Goal: Task Accomplishment & Management: Complete application form

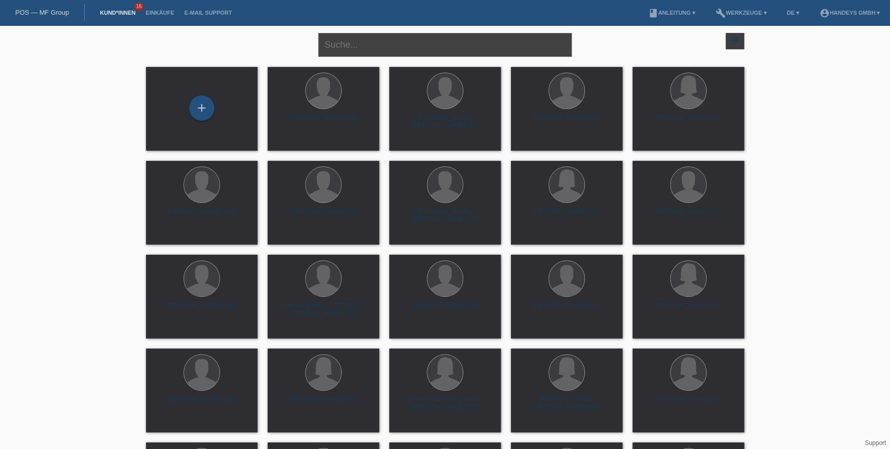
click at [352, 49] on input "text" at bounding box center [444, 45] width 253 height 24
type input "gönül bal"
click at [201, 103] on div "+" at bounding box center [201, 107] width 25 height 25
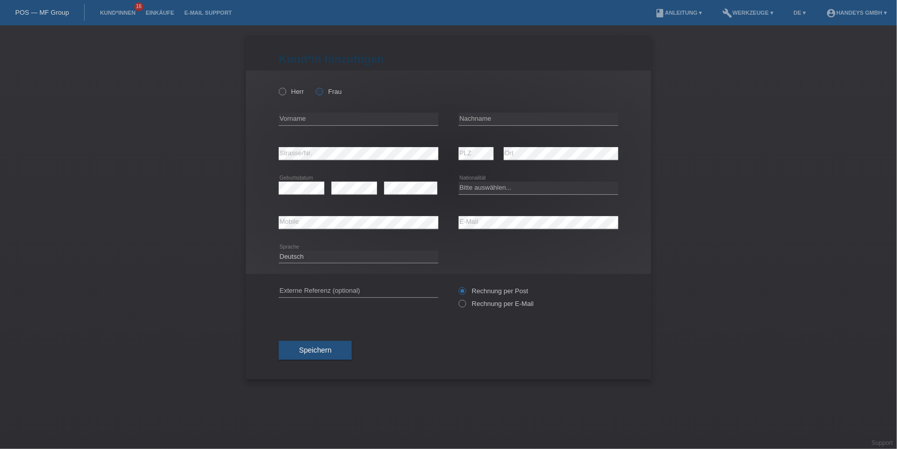
click at [330, 91] on label "Frau" at bounding box center [329, 92] width 26 height 8
click at [322, 91] on input "Frau" at bounding box center [319, 91] width 7 height 7
radio input "true"
click at [317, 127] on div "error Vorname" at bounding box center [359, 119] width 160 height 34
click at [323, 125] on icon at bounding box center [359, 125] width 160 height 1
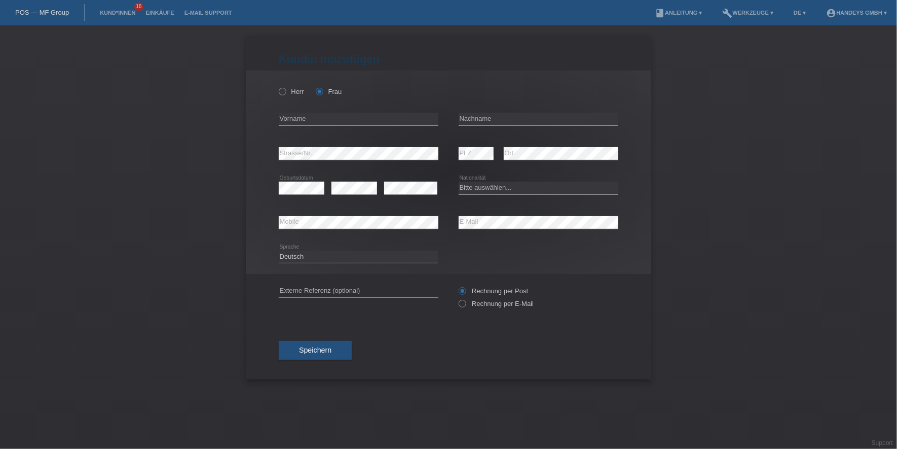
drag, startPoint x: 359, startPoint y: 112, endPoint x: 357, endPoint y: 117, distance: 6.1
click at [359, 112] on div "error Vorname" at bounding box center [359, 119] width 160 height 34
click at [356, 117] on input "text" at bounding box center [359, 119] width 160 height 13
paste input "Gönül"
type input "Gönül"
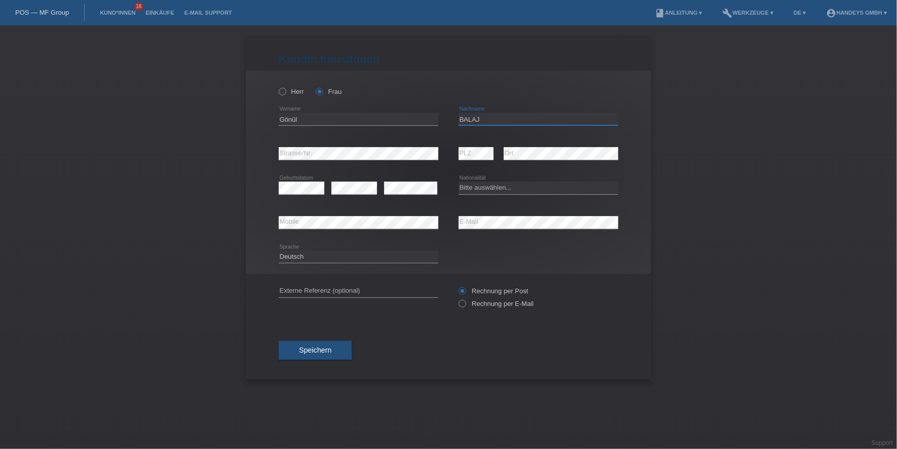
drag, startPoint x: 495, startPoint y: 117, endPoint x: 364, endPoint y: 129, distance: 130.8
click at [364, 129] on div "Gönül error Vorname BALAJ error Nachname" at bounding box center [449, 119] width 340 height 34
type input "V"
type input "[MEDICAL_DATA]"
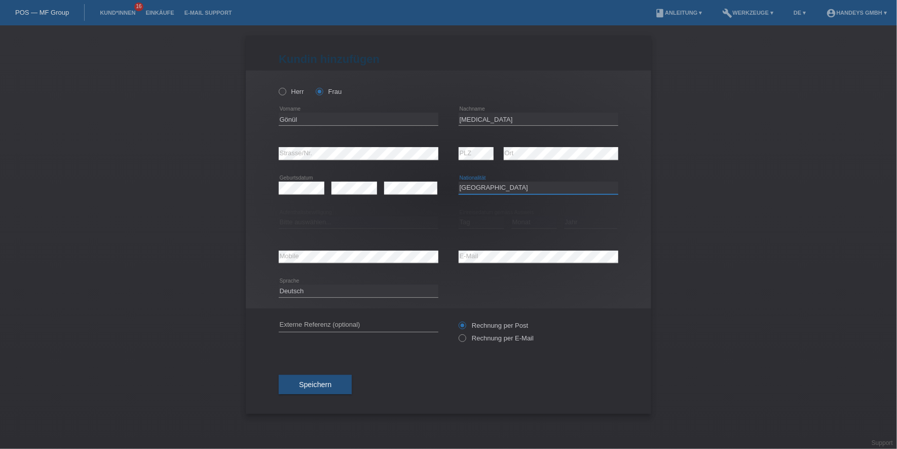
select select "AU"
click at [337, 224] on select "Bitte auswählen... C B B - Flüchtlingsstatus Andere" at bounding box center [359, 222] width 160 height 12
select select "B"
click at [279, 216] on select "Bitte auswählen... C B B - Flüchtlingsstatus Andere" at bounding box center [359, 222] width 160 height 12
click at [483, 223] on select "Tag 01 02 03 04 05 06 07 08 09 10 11" at bounding box center [482, 222] width 46 height 12
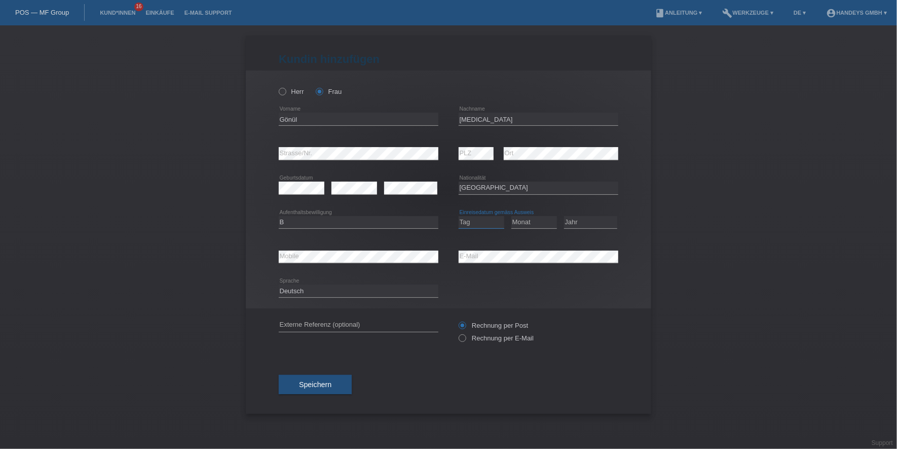
select select "23"
click at [459, 216] on select "Tag 01 02 03 04 05 06 07 08 09 10 11" at bounding box center [482, 222] width 46 height 12
select select "12"
select select "2020"
click at [370, 247] on div "error Mobile" at bounding box center [359, 256] width 160 height 34
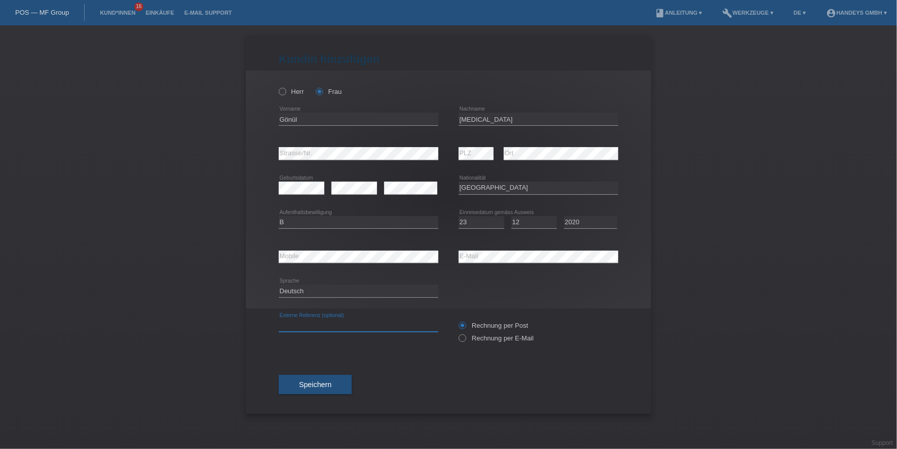
click at [346, 323] on input "text" at bounding box center [359, 325] width 160 height 13
type input "DERYA"
click at [313, 383] on span "Speichern" at bounding box center [315, 384] width 32 height 8
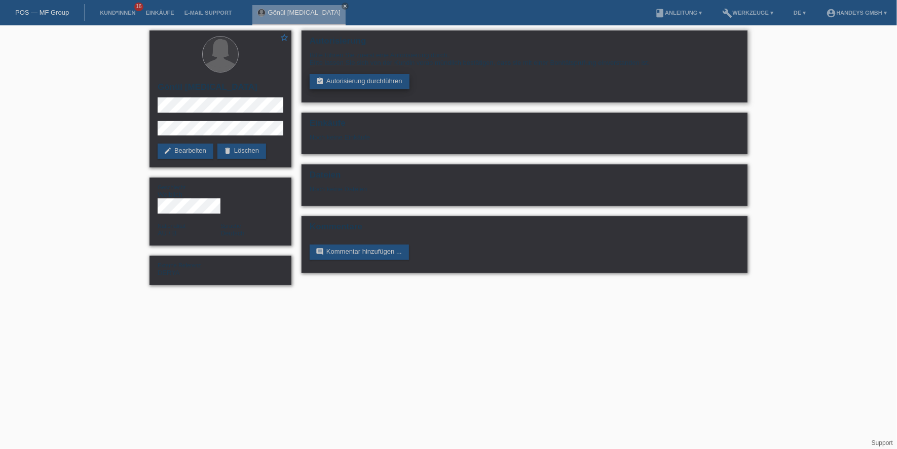
click at [360, 81] on link "assignment_turned_in Autorisierung durchführen" at bounding box center [360, 81] width 100 height 15
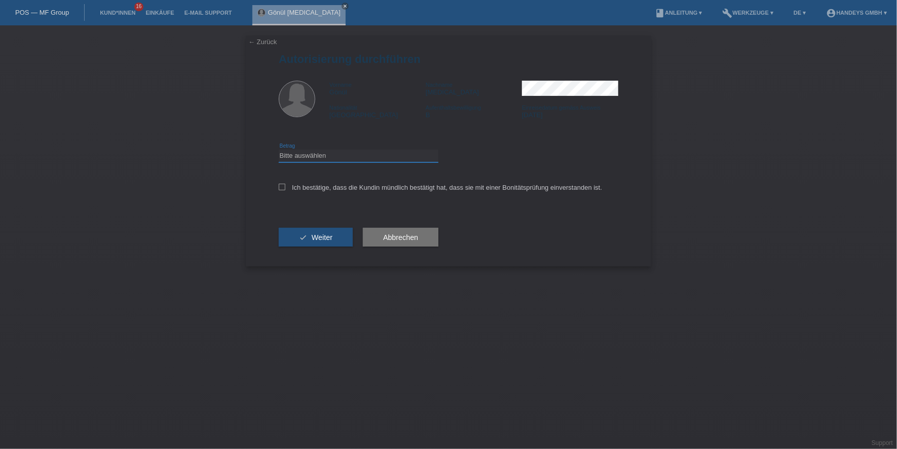
click at [341, 153] on select "Bitte auswählen CHF 1.00 - CHF 499.00 CHF 500.00 - CHF 1'999.00 CHF 2'000.00 - …" at bounding box center [359, 156] width 160 height 12
select select "3"
click at [279, 150] on select "Bitte auswählen CHF 1.00 - CHF 499.00 CHF 500.00 - CHF 1'999.00 CHF 2'000.00 - …" at bounding box center [359, 156] width 160 height 12
click at [332, 187] on label "Ich bestätige, dass die Kundin mündlich bestätigt hat, dass sie mit einer Bonit…" at bounding box center [440, 187] width 323 height 8
click at [285, 187] on input "Ich bestätige, dass die Kundin mündlich bestätigt hat, dass sie mit einer Bonit…" at bounding box center [282, 186] width 7 height 7
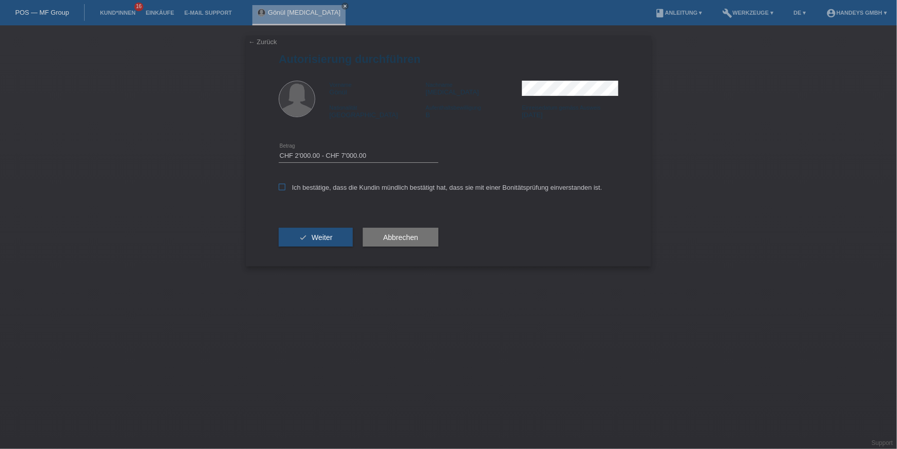
checkbox input "true"
click at [310, 236] on button "check Weiter" at bounding box center [316, 237] width 74 height 19
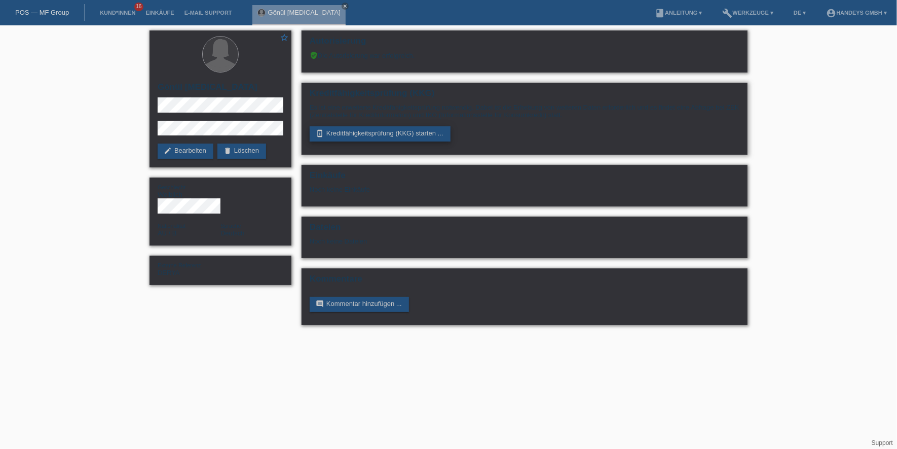
click at [367, 136] on link "perm_device_information Kreditfähigkeitsprüfung (KKG) starten ..." at bounding box center [380, 133] width 141 height 15
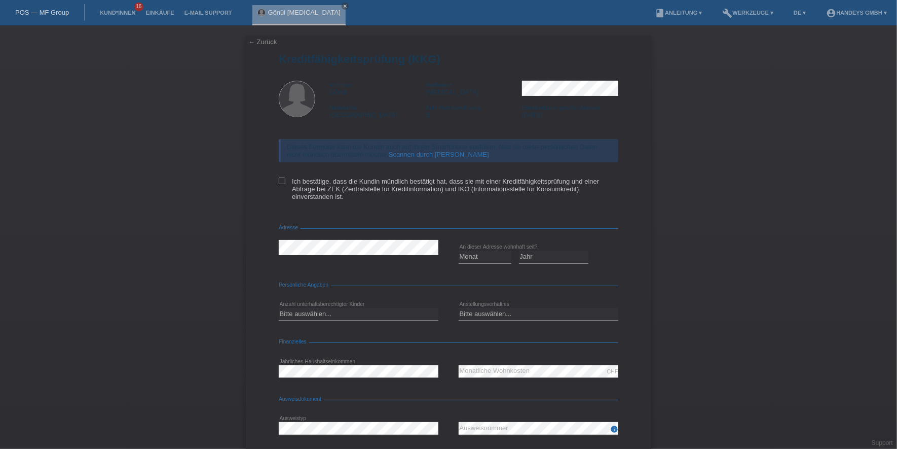
click at [435, 153] on link "Scannen durch Kundin" at bounding box center [439, 155] width 100 height 8
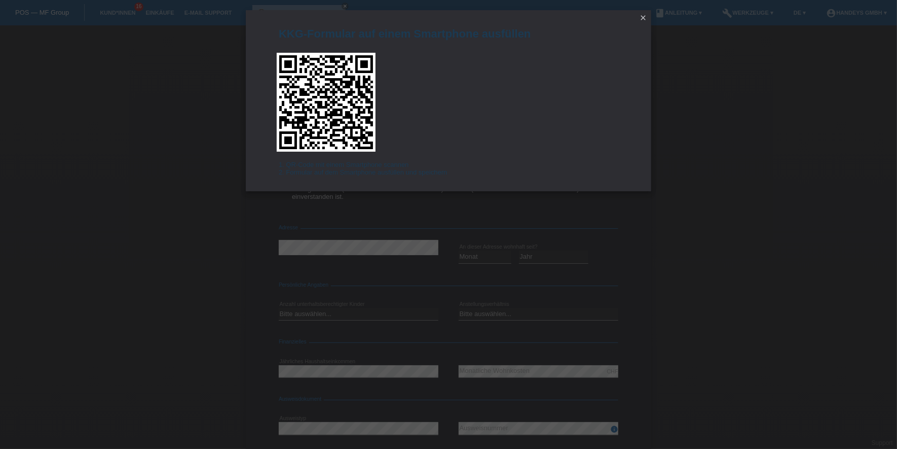
click at [644, 18] on icon "close" at bounding box center [643, 18] width 8 height 8
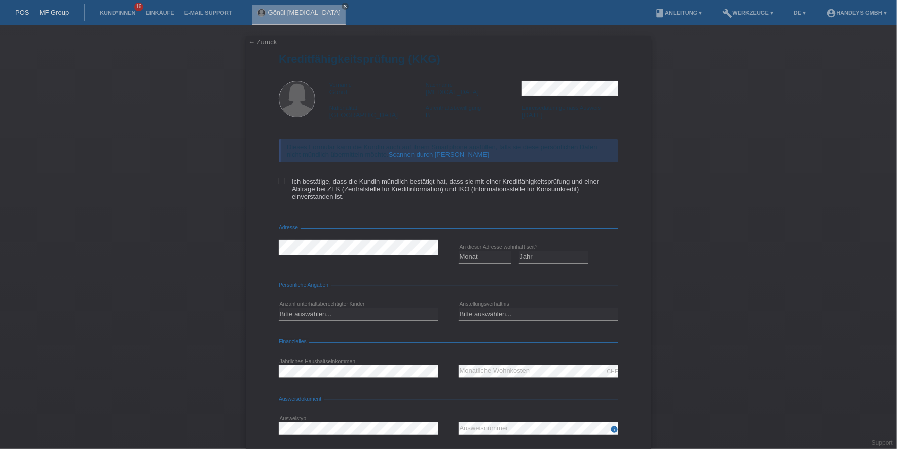
click at [252, 42] on link "← Zurück" at bounding box center [262, 42] width 28 height 8
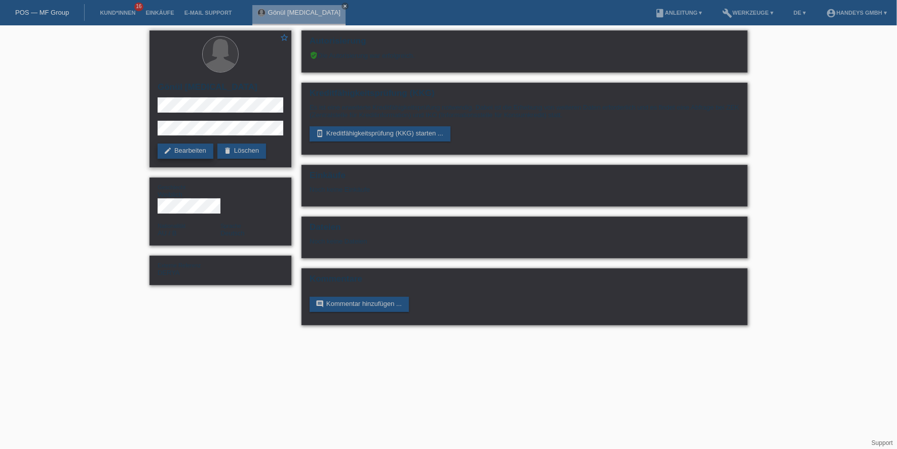
click at [177, 152] on link "edit Bearbeiten" at bounding box center [186, 150] width 56 height 15
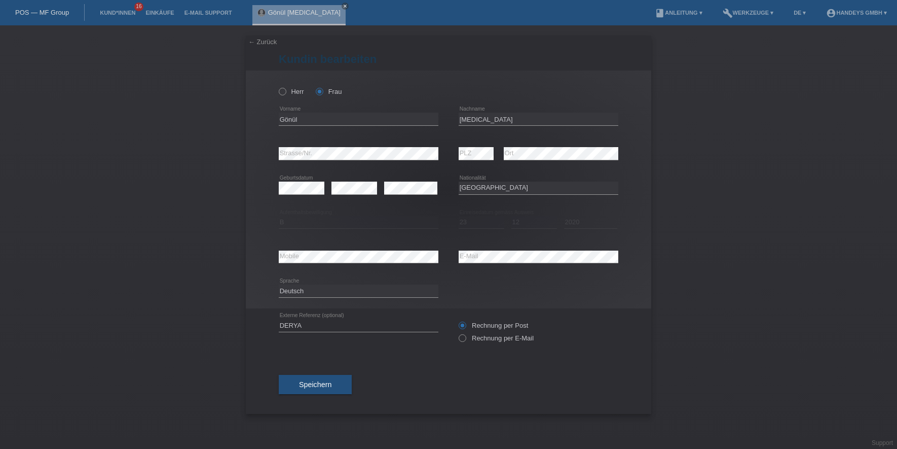
select select "AU"
select select "B"
select select "23"
select select "12"
select select "2020"
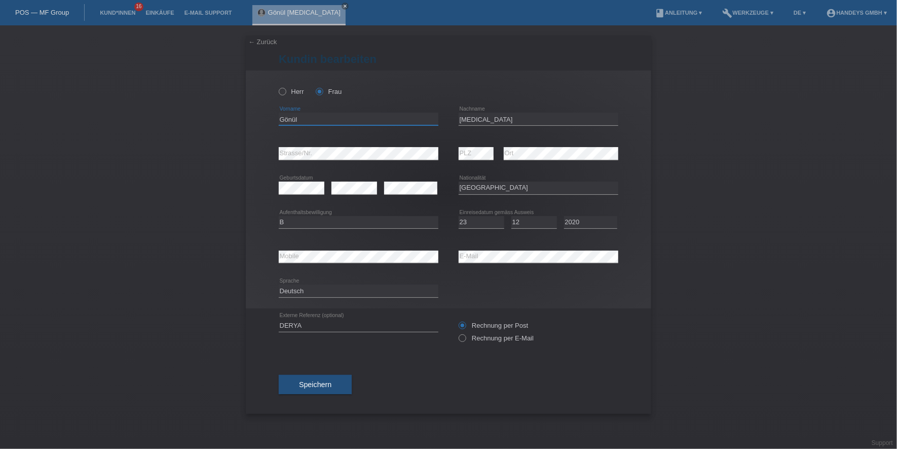
click at [291, 117] on input "Gönül" at bounding box center [359, 119] width 160 height 13
click at [436, 258] on div "error Mobile error E-Mail" at bounding box center [449, 256] width 340 height 34
click at [295, 264] on div "error Mobile" at bounding box center [359, 256] width 160 height 34
click at [323, 380] on span "Speichern" at bounding box center [315, 384] width 32 height 8
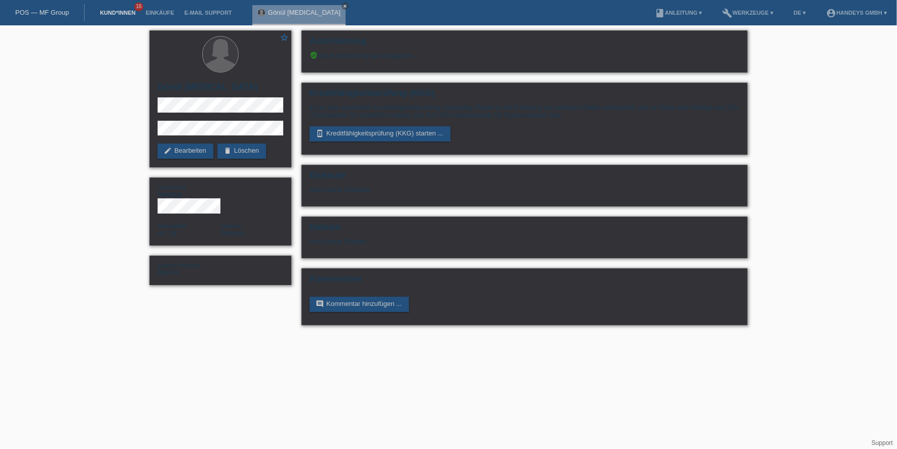
click at [113, 10] on link "Kund*innen" at bounding box center [118, 13] width 46 height 6
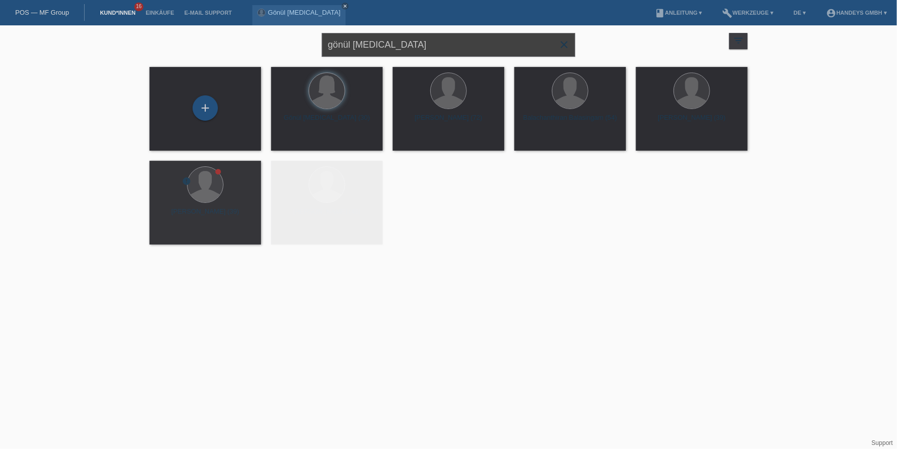
drag, startPoint x: 395, startPoint y: 52, endPoint x: 283, endPoint y: 45, distance: 112.2
click at [285, 47] on div "gönül bal close filter_list view_module Alle Kund*innen anzeigen star Markierte…" at bounding box center [448, 43] width 608 height 36
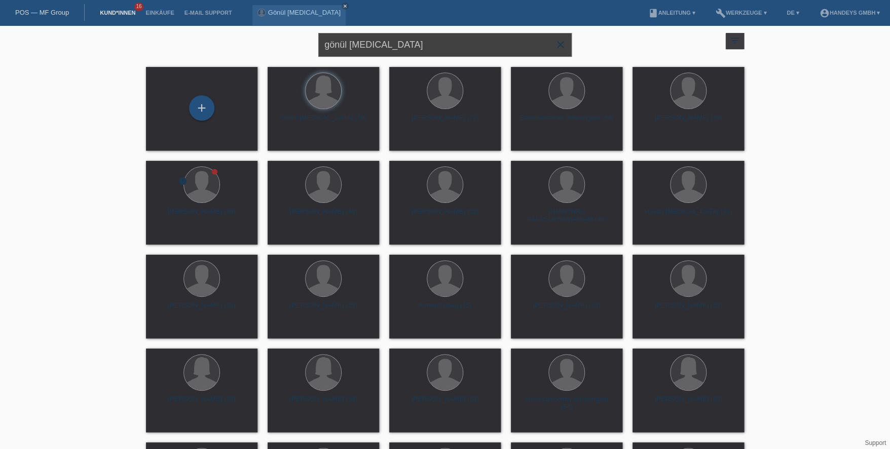
type input "o"
type input "iseini"
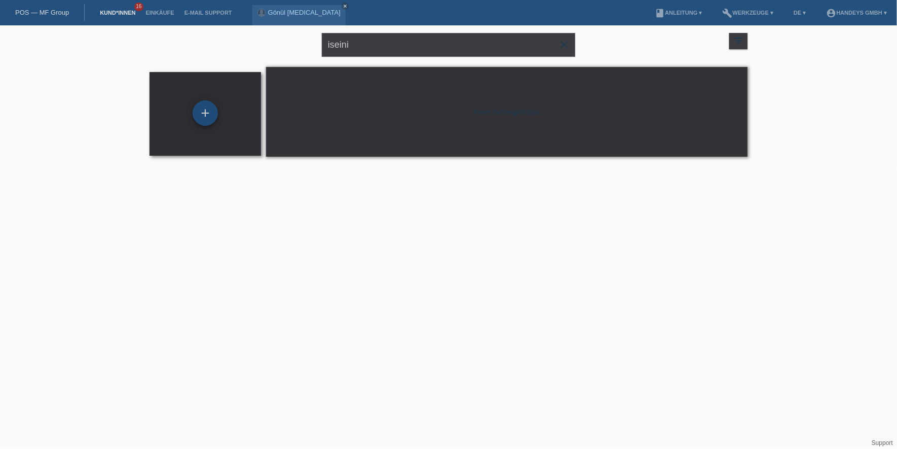
click at [216, 110] on div "+" at bounding box center [205, 112] width 25 height 25
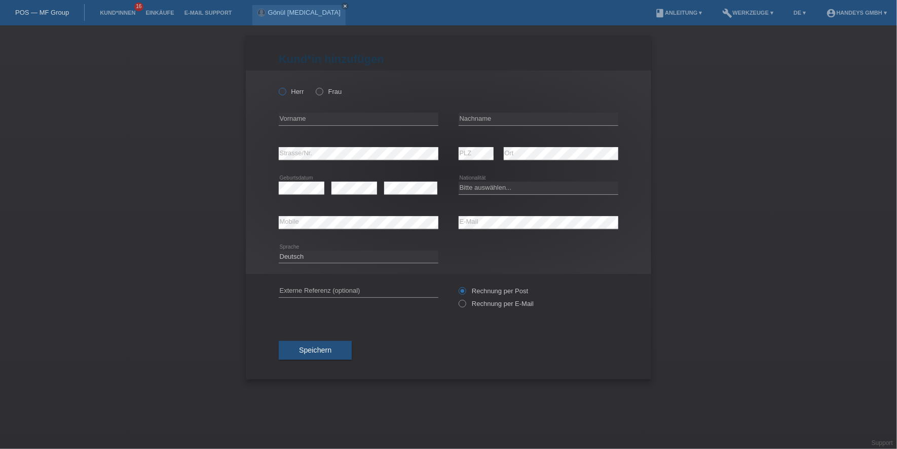
click at [300, 95] on label "Herr" at bounding box center [291, 92] width 25 height 8
click at [285, 94] on input "Herr" at bounding box center [282, 91] width 7 height 7
radio input "true"
click at [302, 109] on div "error Vorname" at bounding box center [359, 119] width 160 height 34
click at [302, 115] on input "text" at bounding box center [359, 119] width 160 height 13
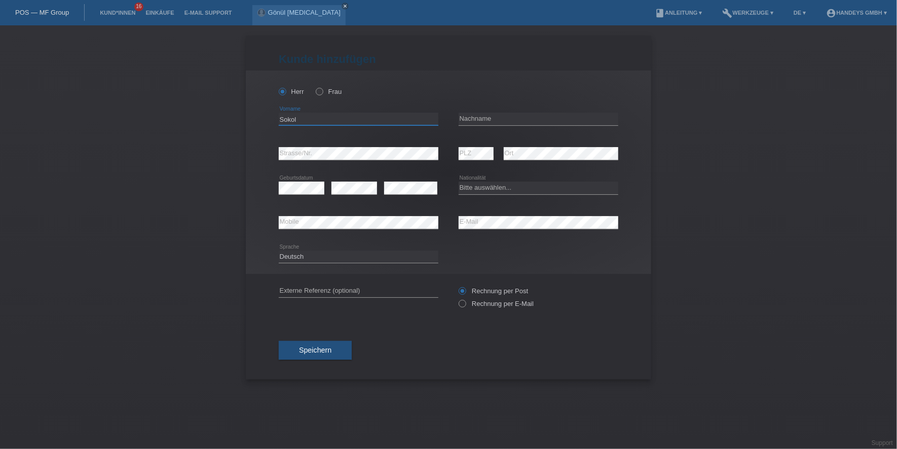
type input "Sokol"
type input "Iseini"
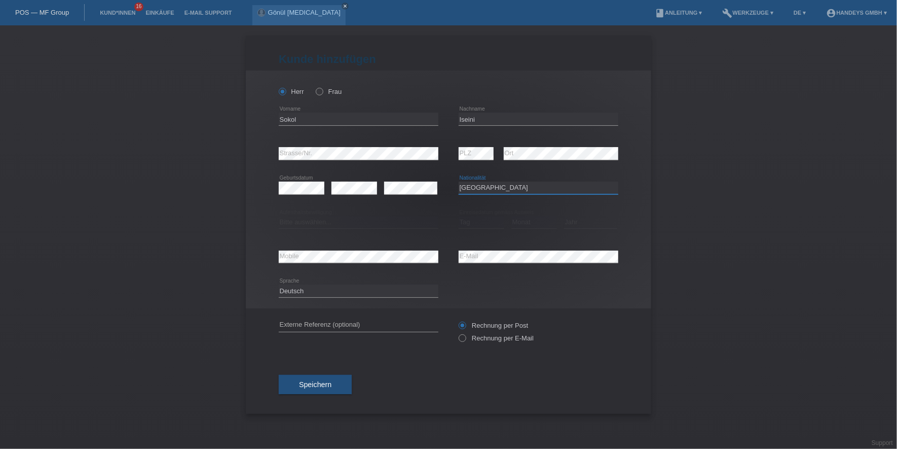
select select "IT"
select select "B"
click at [522, 247] on div "error E-Mail" at bounding box center [539, 256] width 160 height 34
click at [299, 331] on icon at bounding box center [359, 331] width 160 height 1
click at [311, 326] on input "text" at bounding box center [359, 325] width 160 height 13
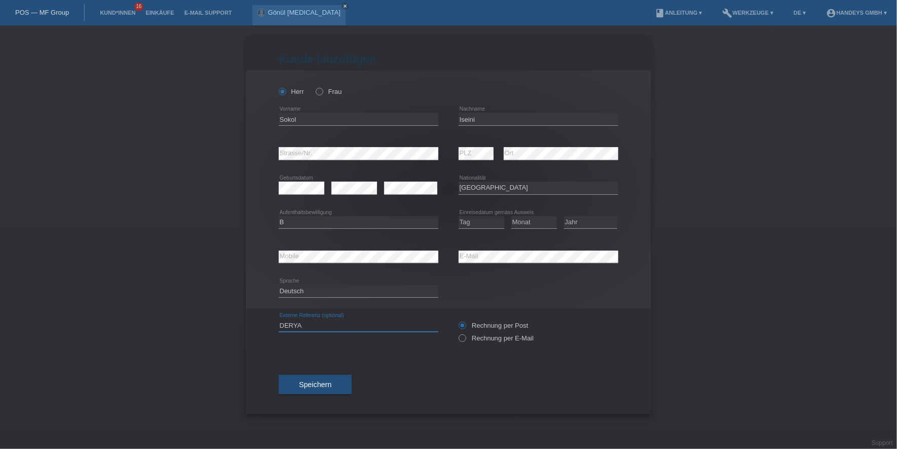
type input "DERYA"
click at [62, 258] on div "Kund*in hinzufügen Kunde hinzufügen Kundin hinzufügen Herr Frau Sokol error Vor…" at bounding box center [448, 236] width 897 height 423
click at [310, 390] on button "Speichern" at bounding box center [315, 384] width 73 height 19
click at [480, 225] on select "Tag 01 02 03 04 05 06 07 08 09 10 11" at bounding box center [482, 222] width 46 height 12
select select "01"
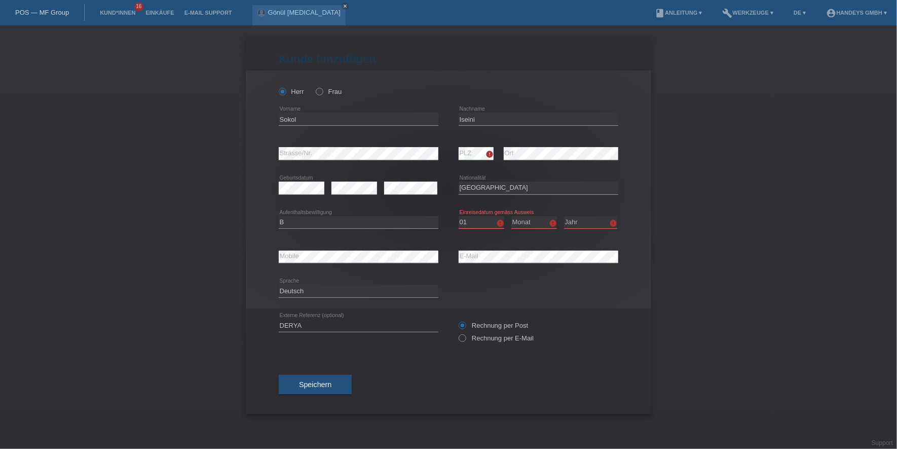
click at [459, 216] on select "Tag 01 02 03 04 05 06 07 08 09 10 11" at bounding box center [482, 222] width 46 height 12
select select "07"
select select "2023"
click at [338, 378] on button "Speichern" at bounding box center [315, 384] width 73 height 19
click at [467, 372] on div "Speichern" at bounding box center [449, 384] width 340 height 59
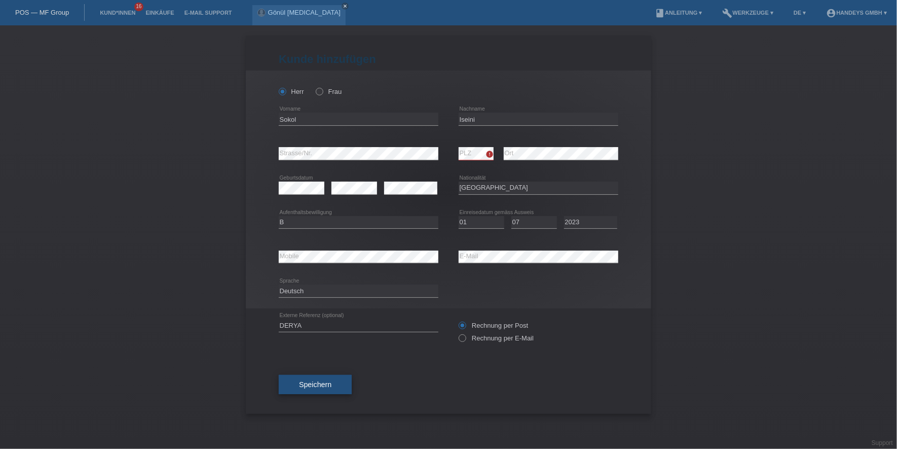
click at [319, 377] on button "Speichern" at bounding box center [315, 384] width 73 height 19
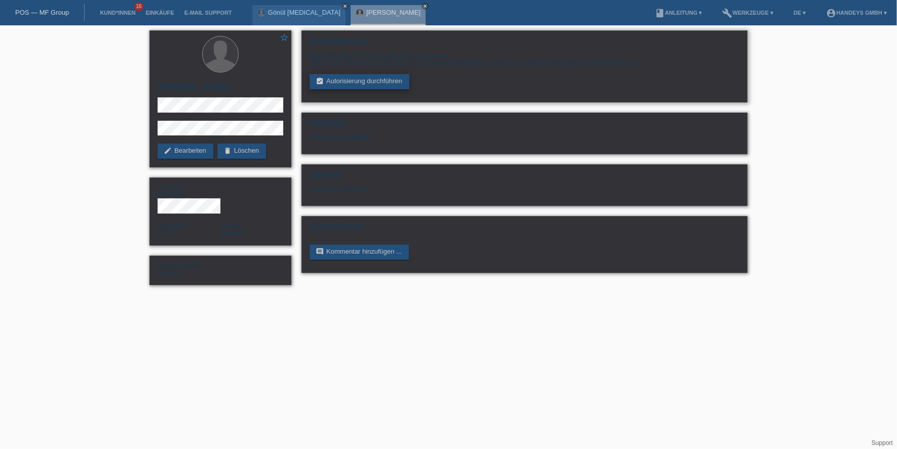
click at [378, 86] on link "assignment_turned_in Autorisierung durchführen" at bounding box center [360, 81] width 100 height 15
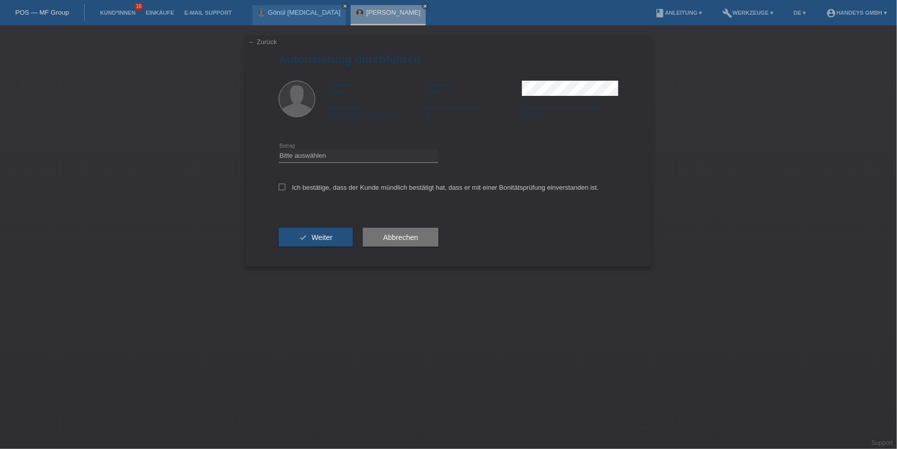
click at [372, 162] on icon at bounding box center [359, 162] width 160 height 1
click at [377, 160] on select "Bitte auswählen CHF 1.00 - CHF 499.00 CHF 500.00 - CHF 1'999.00 CHF 2'000.00 - …" at bounding box center [359, 156] width 160 height 12
select select "3"
click at [279, 150] on select "Bitte auswählen CHF 1.00 - CHF 499.00 CHF 500.00 - CHF 1'999.00 CHF 2'000.00 - …" at bounding box center [359, 156] width 160 height 12
click at [351, 182] on div "Ich bestätige, dass der Kunde mündlich bestätigt hat, dass er mit einer Bonität…" at bounding box center [449, 190] width 340 height 34
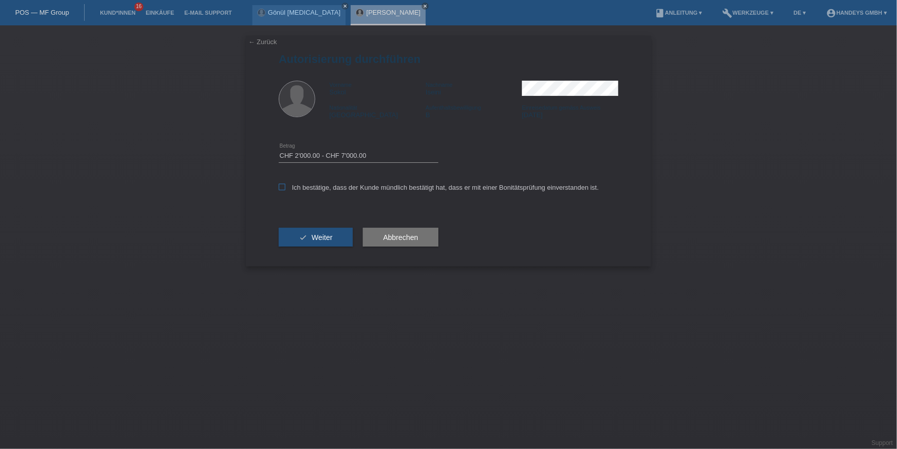
click at [349, 187] on label "Ich bestätige, dass der Kunde mündlich bestätigt hat, dass er mit einer Bonität…" at bounding box center [439, 187] width 320 height 8
click at [285, 187] on input "Ich bestätige, dass der Kunde mündlich bestätigt hat, dass er mit einer Bonität…" at bounding box center [282, 186] width 7 height 7
checkbox input "true"
click at [308, 228] on button "check Weiter" at bounding box center [316, 237] width 74 height 19
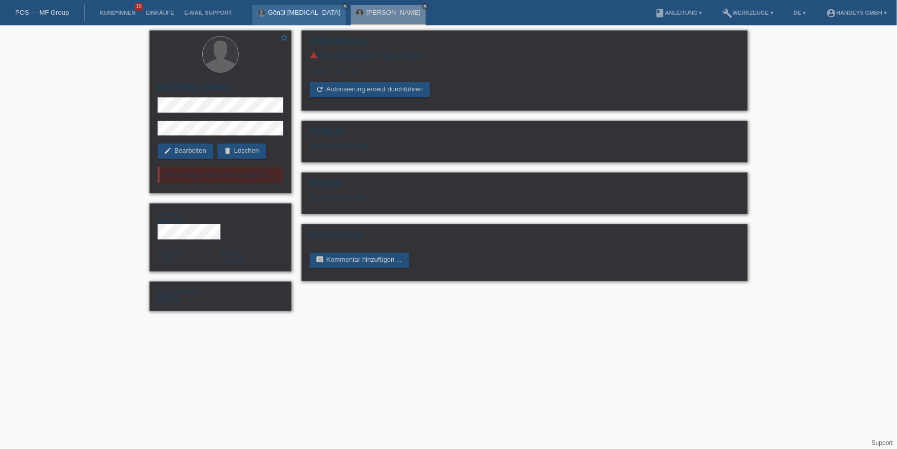
click at [279, 10] on link "Gönül [MEDICAL_DATA]" at bounding box center [304, 13] width 72 height 8
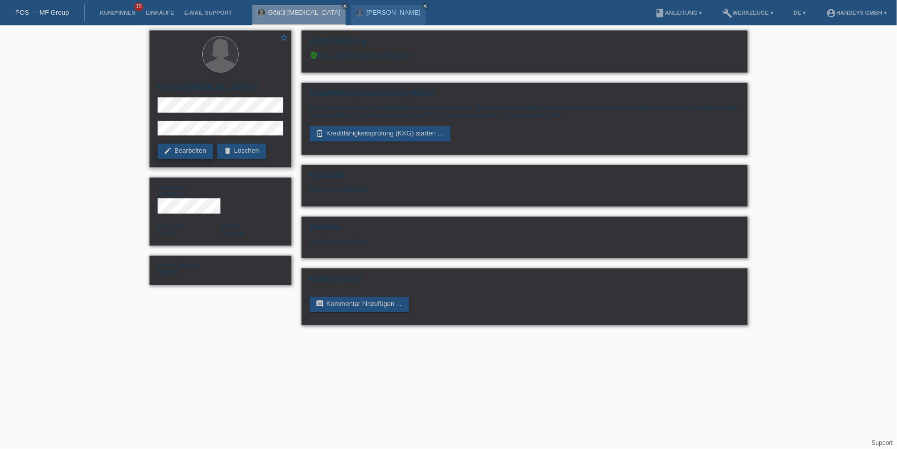
click at [190, 151] on link "edit Bearbeiten" at bounding box center [186, 150] width 56 height 15
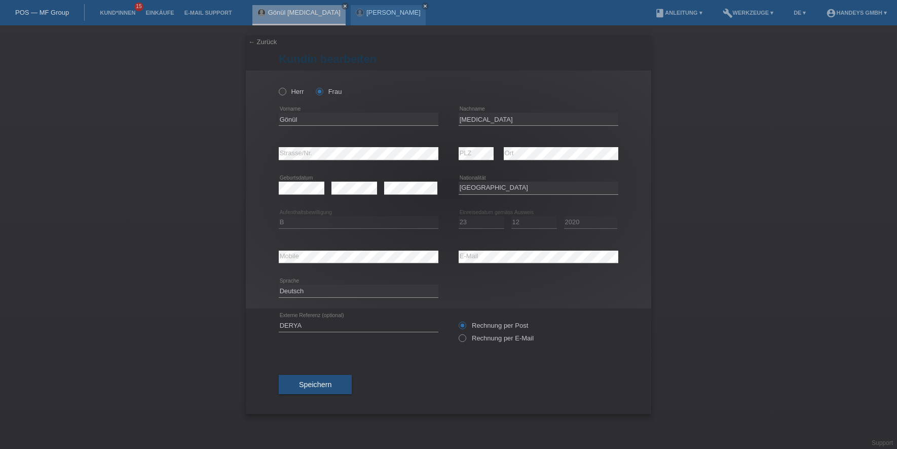
select select "AU"
select select "B"
select select "23"
select select "12"
select select "2020"
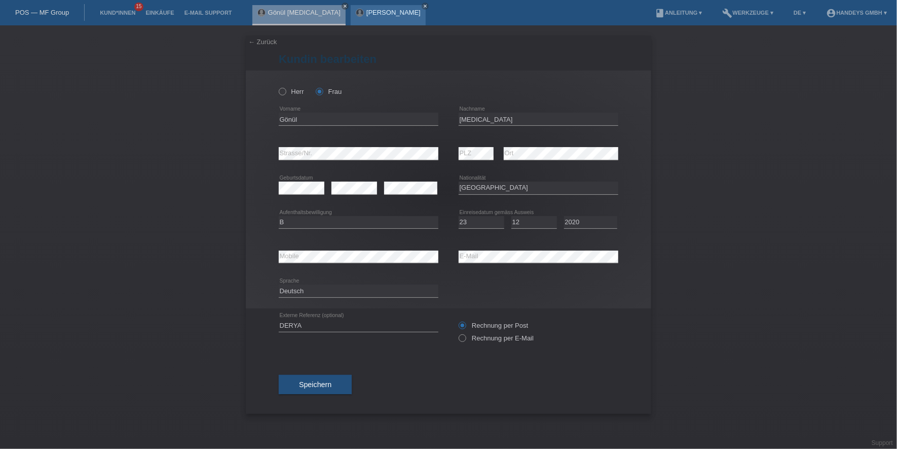
click at [366, 12] on link "[PERSON_NAME]" at bounding box center [393, 13] width 54 height 8
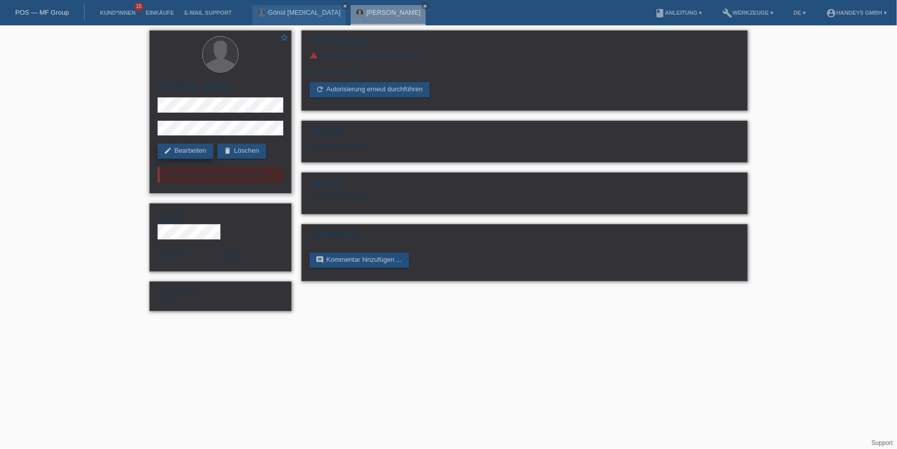
click at [189, 146] on link "edit Bearbeiten" at bounding box center [186, 150] width 56 height 15
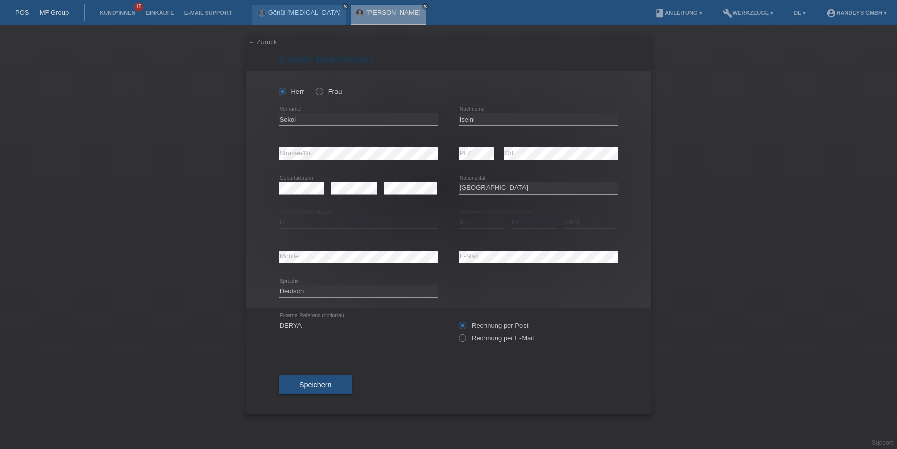
select select "IT"
select select "B"
select select "01"
select select "07"
select select "2023"
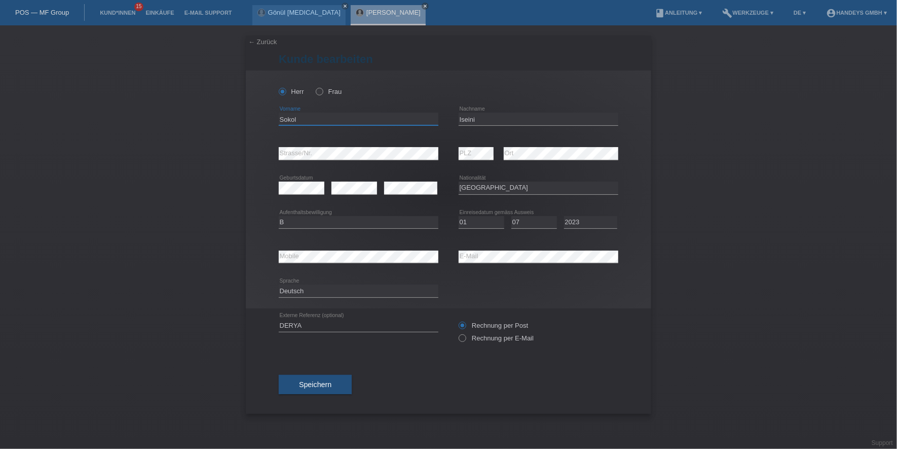
click at [290, 119] on input "Sokol" at bounding box center [359, 119] width 160 height 13
click at [465, 116] on input "Iseini" at bounding box center [539, 119] width 160 height 13
click at [461, 154] on div "error PLZ error Ort" at bounding box center [539, 153] width 160 height 34
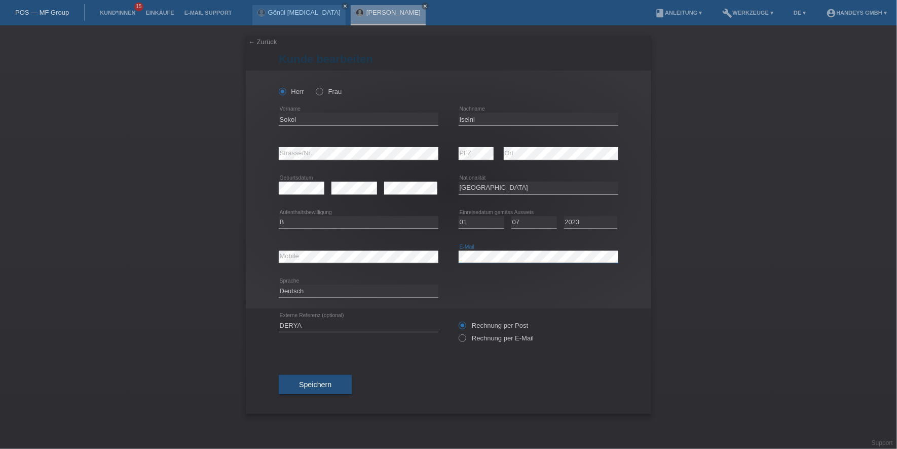
click at [411, 254] on div "error Mobile error E-Mail" at bounding box center [449, 256] width 340 height 34
